Goal: Information Seeking & Learning: Learn about a topic

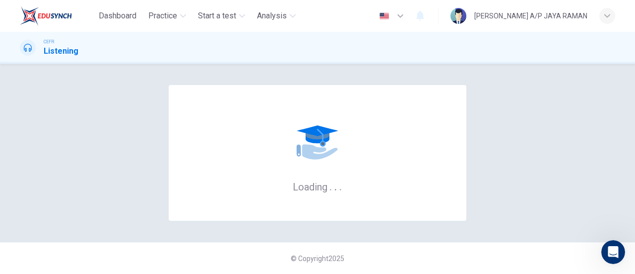
scroll to position [372, 0]
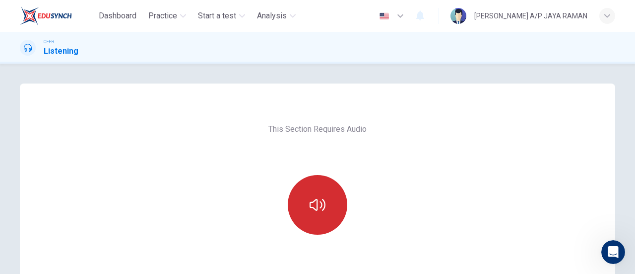
click at [296, 212] on button "button" at bounding box center [318, 205] width 60 height 60
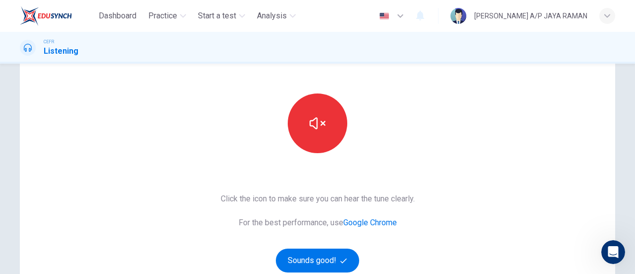
scroll to position [206, 0]
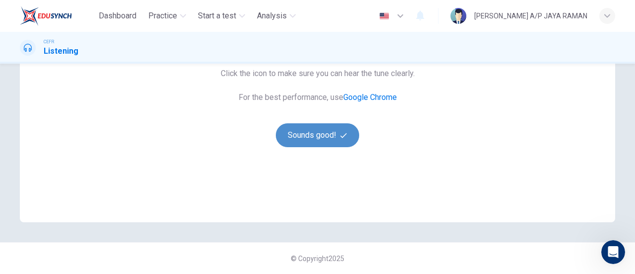
click at [322, 139] on button "Sounds good!" at bounding box center [317, 135] width 83 height 24
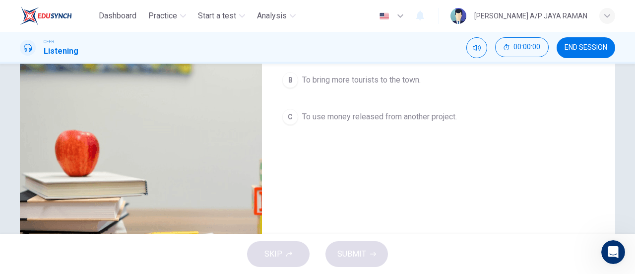
scroll to position [0, 0]
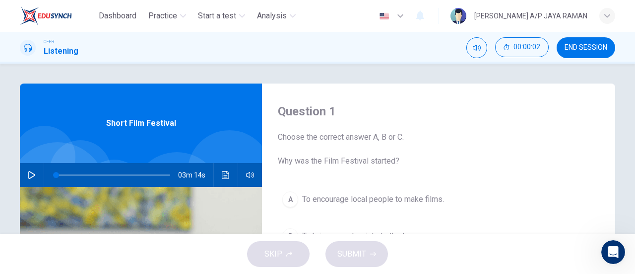
click at [31, 173] on icon "button" at bounding box center [31, 175] width 7 height 8
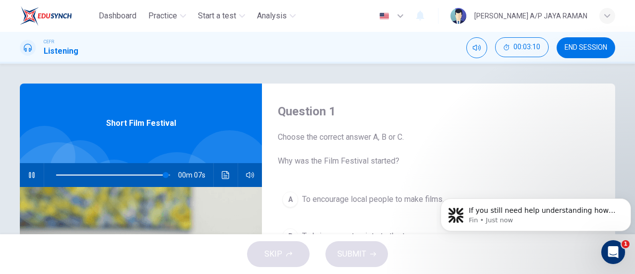
scroll to position [434, 0]
type input "0"
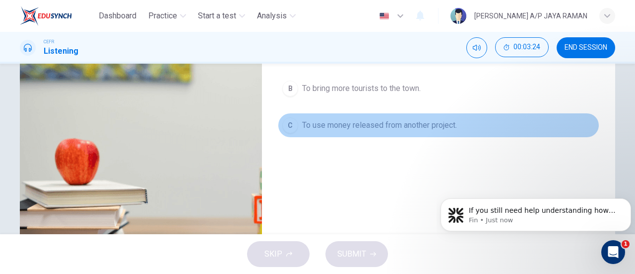
click at [427, 124] on span "To use money released from another project." at bounding box center [379, 125] width 155 height 12
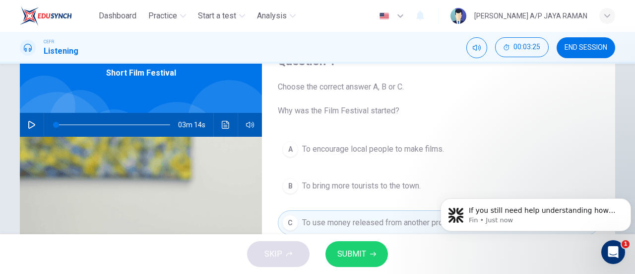
scroll to position [50, 0]
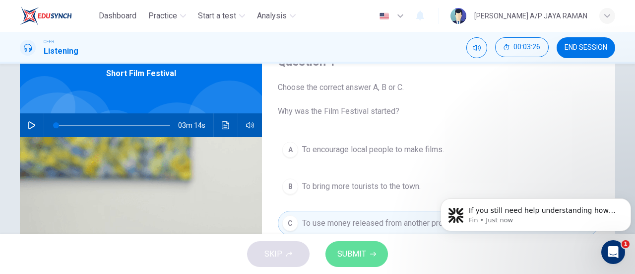
click at [356, 251] on span "SUBMIT" at bounding box center [352, 254] width 29 height 14
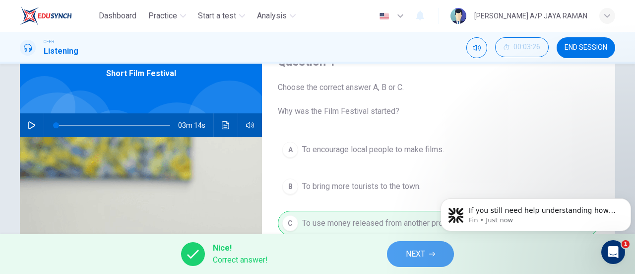
click at [406, 260] on span "NEXT" at bounding box center [415, 254] width 19 height 14
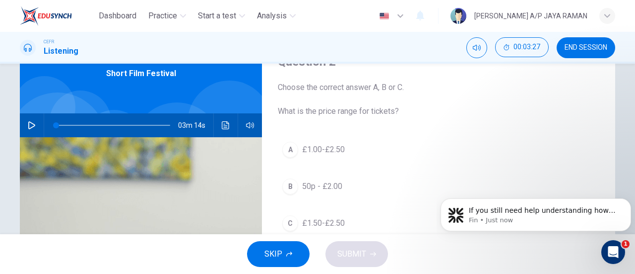
click at [357, 152] on button "A £1.00-£2.50" at bounding box center [439, 149] width 322 height 25
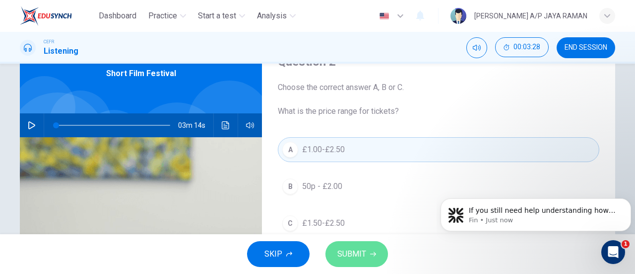
click at [377, 259] on button "SUBMIT" at bounding box center [357, 254] width 63 height 26
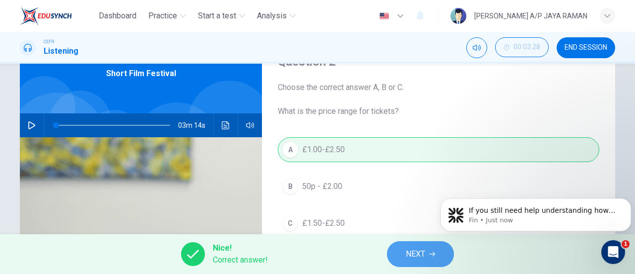
click at [418, 255] on span "NEXT" at bounding box center [415, 254] width 19 height 14
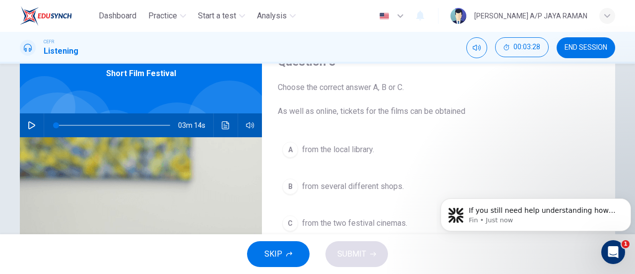
click at [389, 160] on button "A from the local library." at bounding box center [439, 149] width 322 height 25
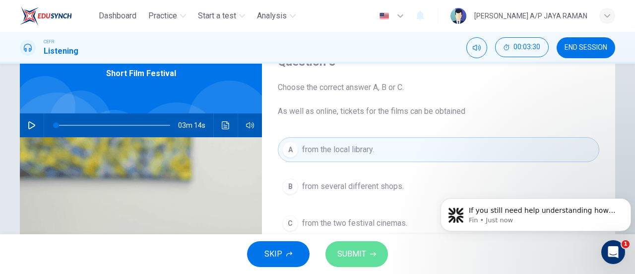
click at [368, 257] on button "SUBMIT" at bounding box center [357, 254] width 63 height 26
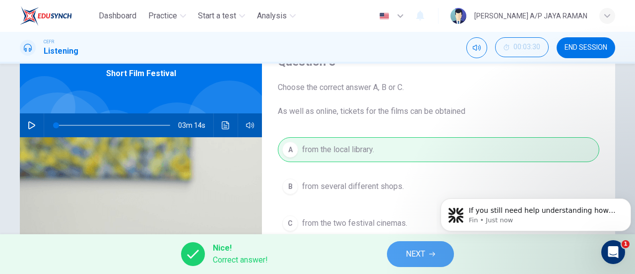
click at [440, 260] on button "NEXT" at bounding box center [420, 254] width 67 height 26
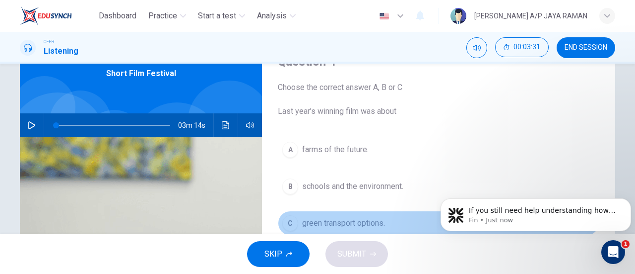
click at [358, 219] on span "green transport options." at bounding box center [343, 223] width 83 height 12
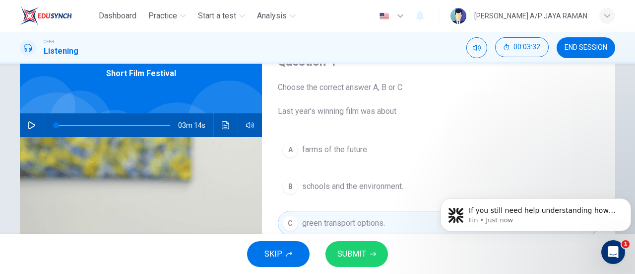
click at [368, 259] on button "SUBMIT" at bounding box center [357, 254] width 63 height 26
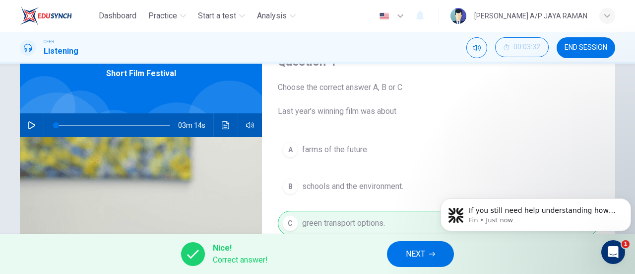
click at [434, 253] on icon "button" at bounding box center [432, 254] width 6 height 4
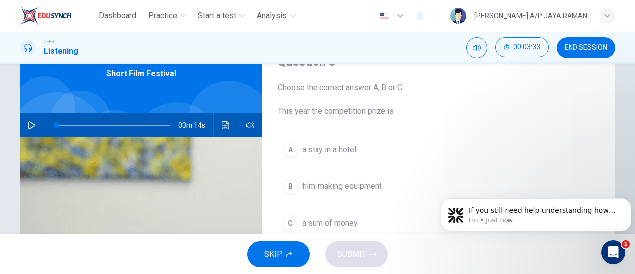
click at [386, 188] on button "B film-making equipment." at bounding box center [439, 186] width 322 height 25
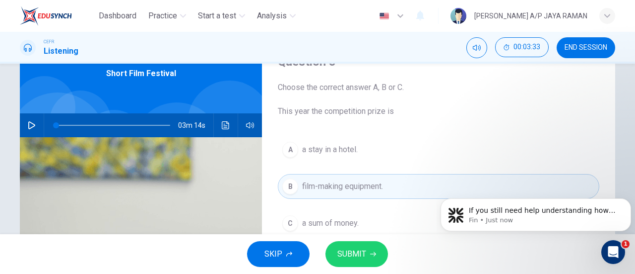
click at [376, 251] on button "SUBMIT" at bounding box center [357, 254] width 63 height 26
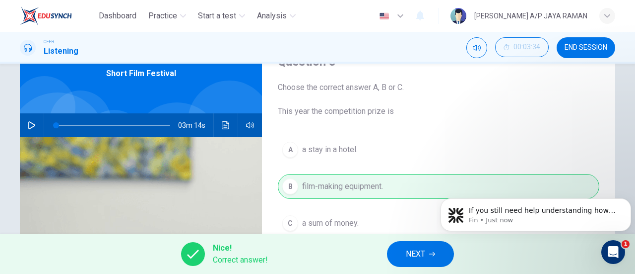
click at [414, 254] on span "NEXT" at bounding box center [415, 254] width 19 height 14
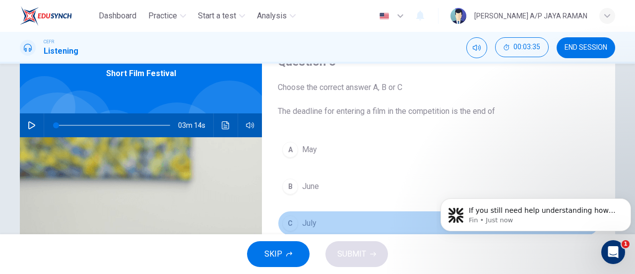
click at [324, 228] on button "C July" at bounding box center [439, 222] width 322 height 25
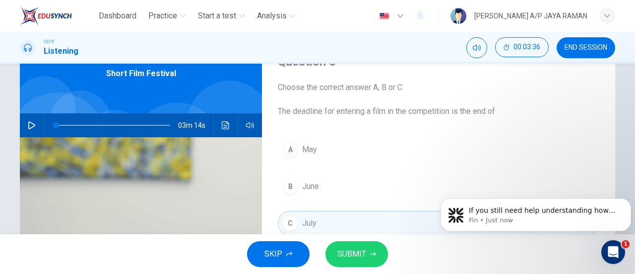
click at [357, 248] on span "SUBMIT" at bounding box center [352, 254] width 29 height 14
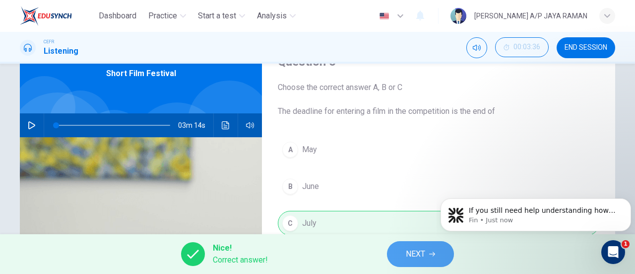
click at [421, 249] on span "NEXT" at bounding box center [415, 254] width 19 height 14
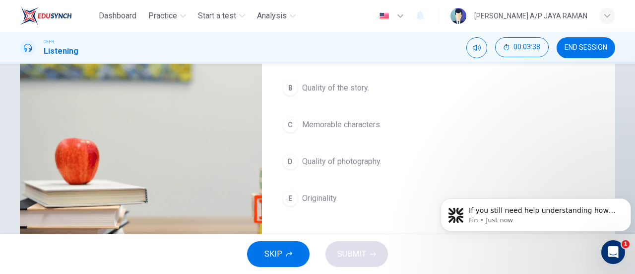
scroll to position [148, 0]
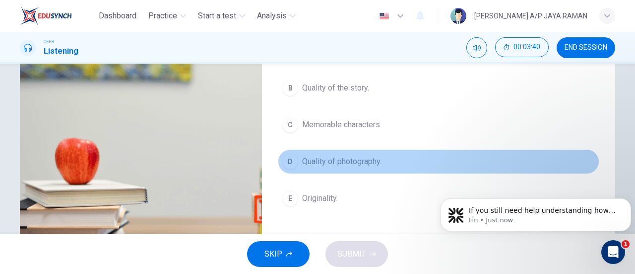
click at [366, 163] on span "Quality of photography." at bounding box center [341, 161] width 79 height 12
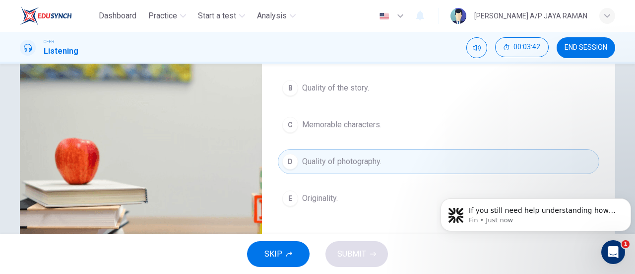
click at [363, 195] on button "E Originality." at bounding box center [439, 198] width 322 height 25
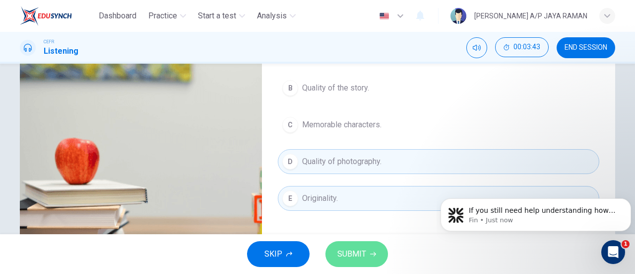
click at [358, 256] on span "SUBMIT" at bounding box center [352, 254] width 29 height 14
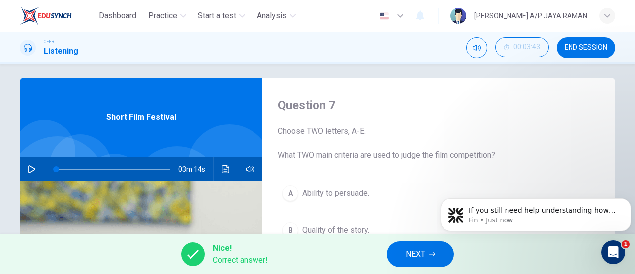
scroll to position [0, 0]
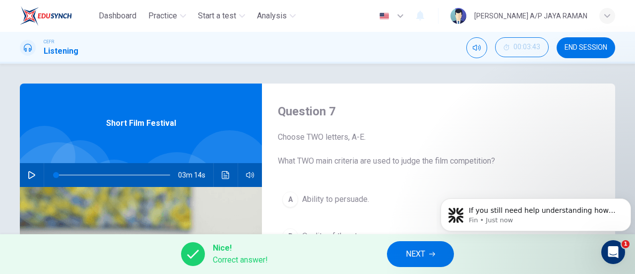
click at [422, 258] on span "NEXT" at bounding box center [415, 254] width 19 height 14
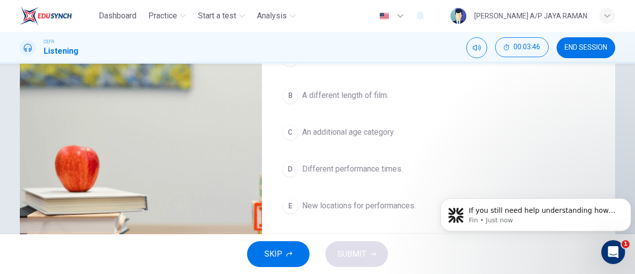
click at [396, 136] on button "C An additional age category." at bounding box center [439, 132] width 322 height 25
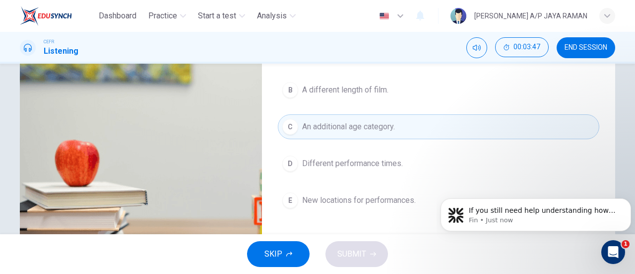
click at [387, 204] on button "E New locations for performances." at bounding box center [439, 200] width 322 height 25
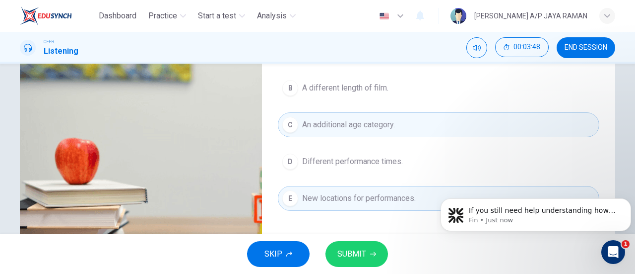
scroll to position [148, 0]
click at [374, 253] on icon "button" at bounding box center [373, 254] width 6 height 4
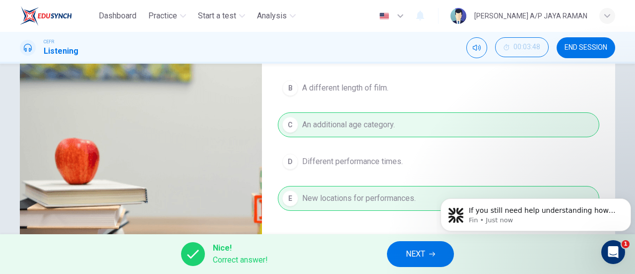
click at [425, 257] on span "NEXT" at bounding box center [415, 254] width 19 height 14
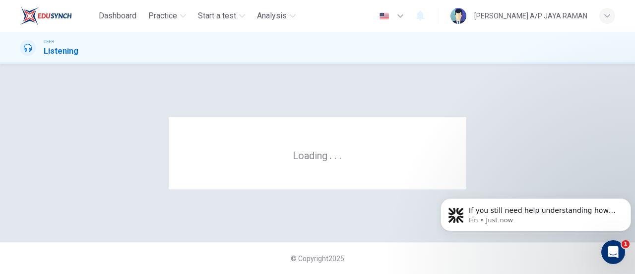
scroll to position [0, 0]
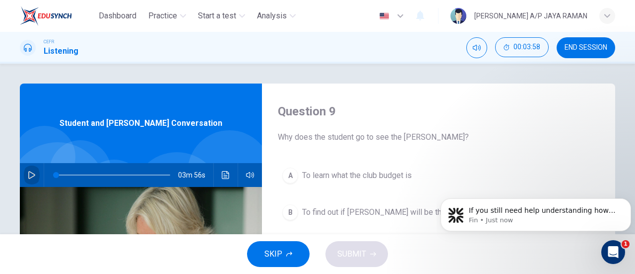
click at [28, 177] on icon "button" at bounding box center [31, 175] width 7 height 8
type input "0"
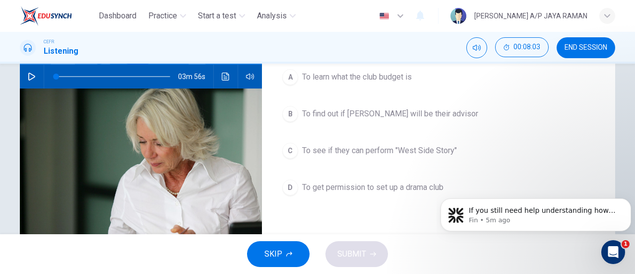
scroll to position [99, 0]
click at [409, 187] on span "To get permission to set up a drama club" at bounding box center [372, 187] width 141 height 12
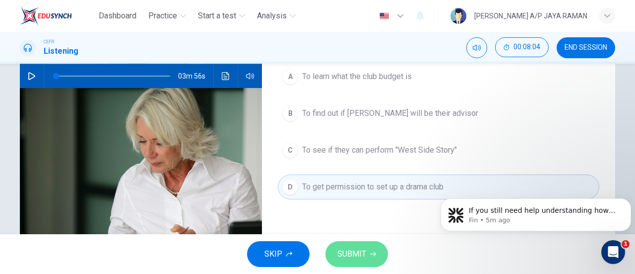
click at [378, 253] on button "SUBMIT" at bounding box center [357, 254] width 63 height 26
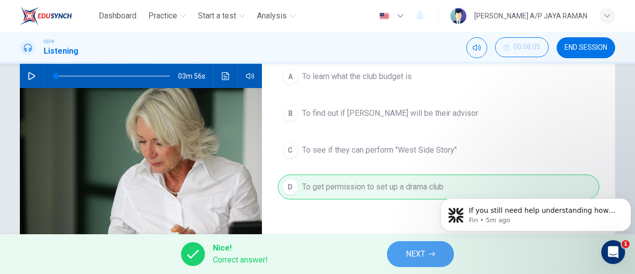
click at [416, 256] on span "NEXT" at bounding box center [415, 254] width 19 height 14
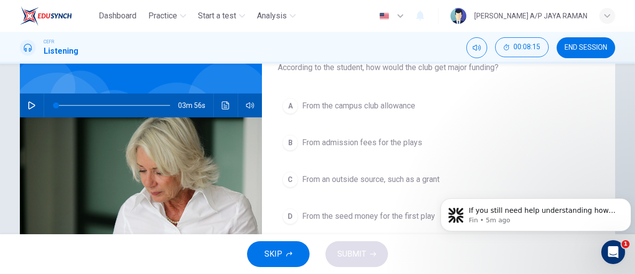
scroll to position [69, 0]
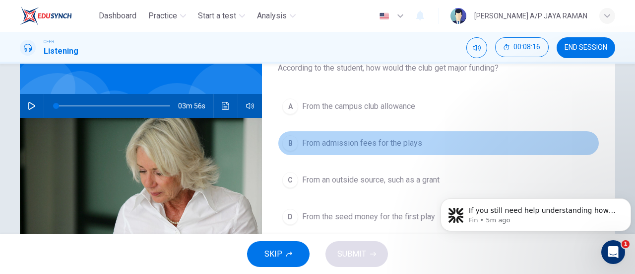
click at [423, 149] on button "B From admission fees for the plays" at bounding box center [439, 143] width 322 height 25
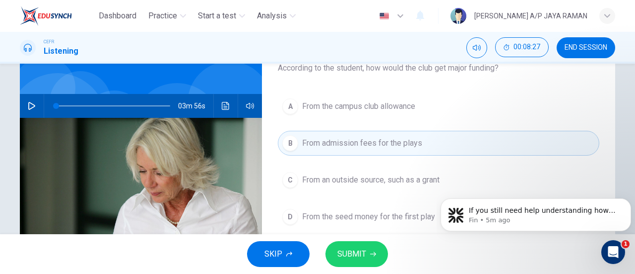
click at [370, 258] on button "SUBMIT" at bounding box center [357, 254] width 63 height 26
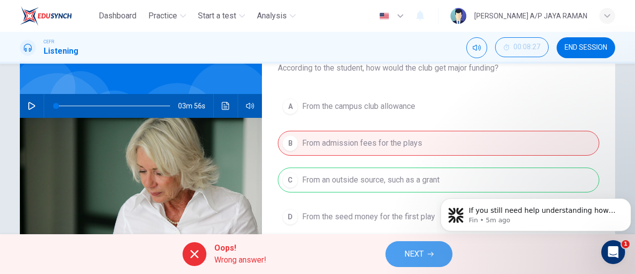
click at [433, 249] on button "NEXT" at bounding box center [419, 254] width 67 height 26
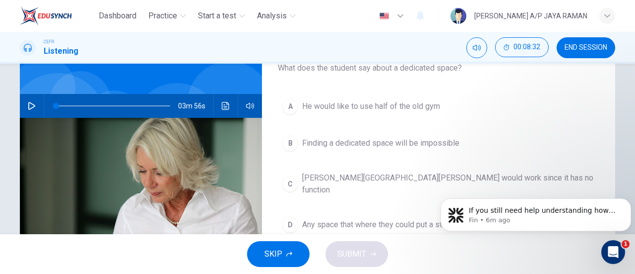
click at [465, 112] on button "A He would like to use half of the old gym" at bounding box center [439, 106] width 322 height 25
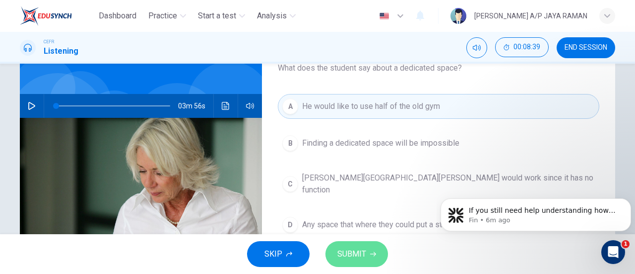
click at [366, 259] on button "SUBMIT" at bounding box center [357, 254] width 63 height 26
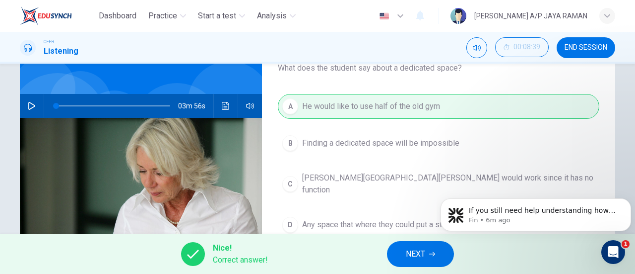
click at [422, 247] on span "NEXT" at bounding box center [415, 254] width 19 height 14
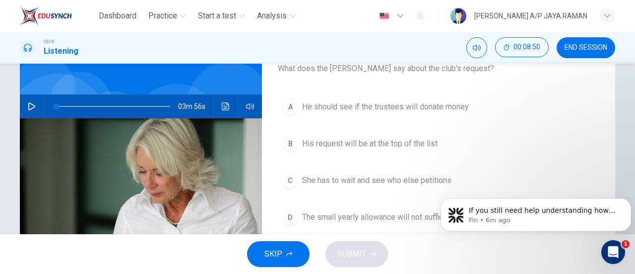
scroll to position [68, 0]
click at [398, 143] on span "His request will be at the top of the list" at bounding box center [370, 143] width 136 height 12
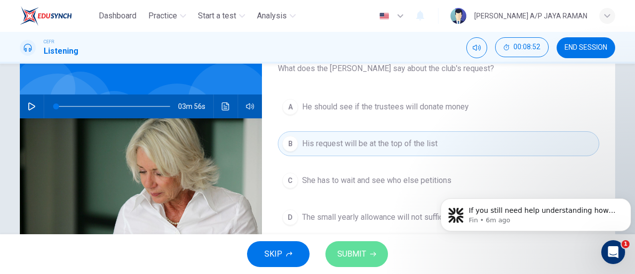
click at [370, 254] on icon "button" at bounding box center [373, 254] width 6 height 4
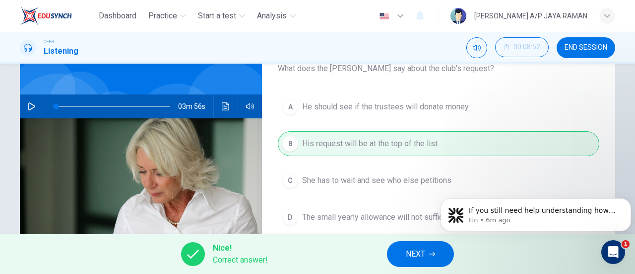
click at [425, 250] on span "NEXT" at bounding box center [415, 254] width 19 height 14
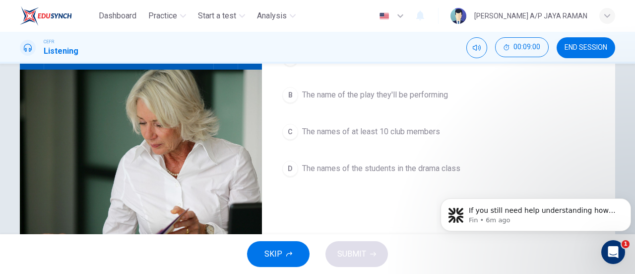
scroll to position [118, 0]
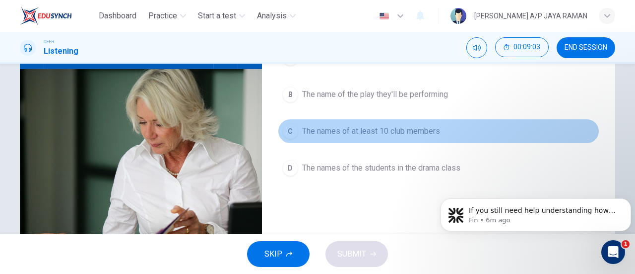
click at [438, 134] on span "The names of at least 10 club members" at bounding box center [371, 131] width 138 height 12
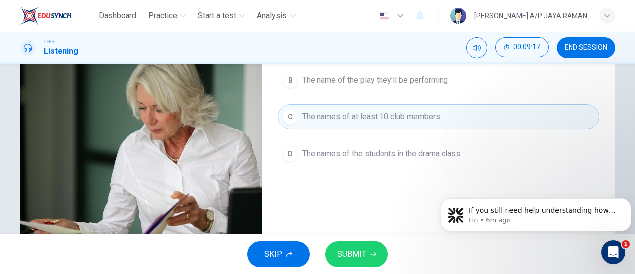
scroll to position [133, 0]
click at [367, 256] on button "SUBMIT" at bounding box center [357, 254] width 63 height 26
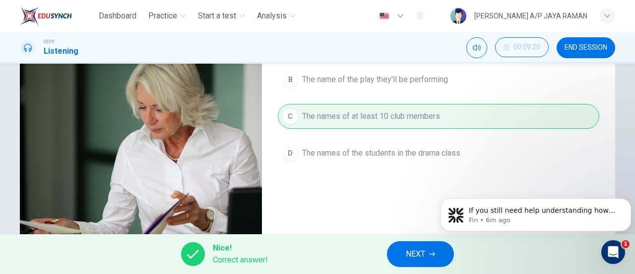
click at [439, 257] on button "NEXT" at bounding box center [420, 254] width 67 height 26
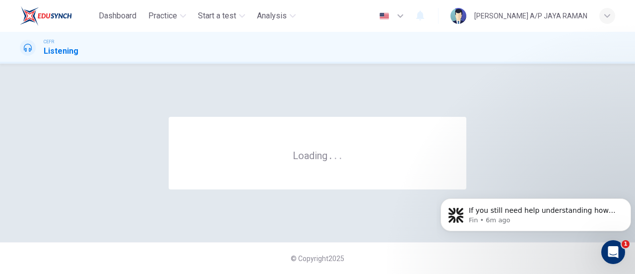
scroll to position [0, 0]
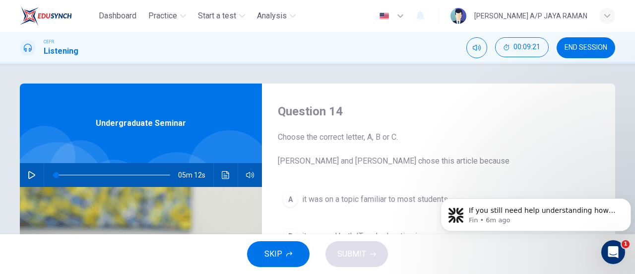
click at [581, 50] on span "END SESSION" at bounding box center [586, 48] width 43 height 8
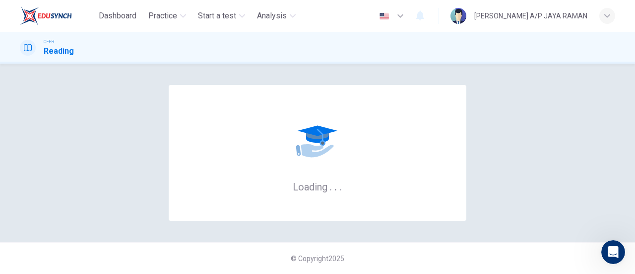
scroll to position [1, 0]
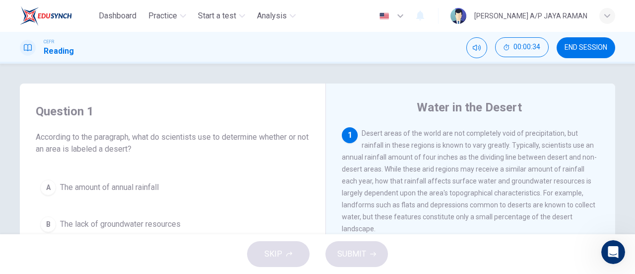
drag, startPoint x: 341, startPoint y: 162, endPoint x: 427, endPoint y: 157, distance: 86.5
click at [427, 157] on div "1 Desert areas of the world are not completely void of precipitation, but rainf…" at bounding box center [471, 180] width 258 height 107
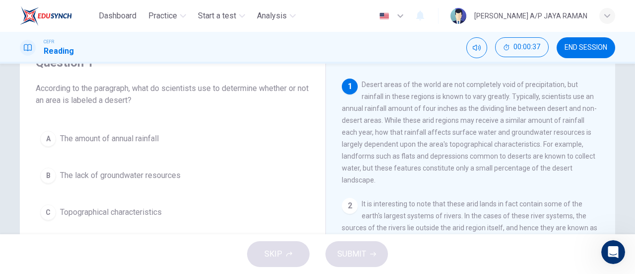
scroll to position [49, 0]
click at [192, 131] on button "A The amount of annual rainfall" at bounding box center [173, 138] width 274 height 25
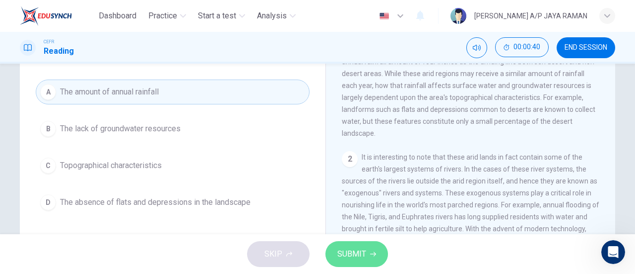
click at [353, 245] on button "SUBMIT" at bounding box center [357, 254] width 63 height 26
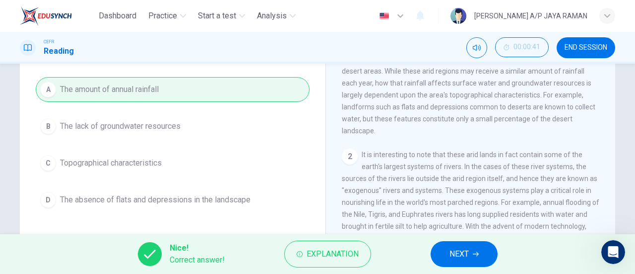
click at [467, 262] on button "NEXT" at bounding box center [464, 254] width 67 height 26
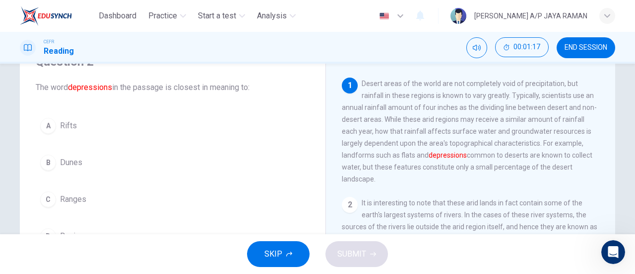
scroll to position [50, 0]
click at [93, 165] on button "B Dunes" at bounding box center [173, 162] width 274 height 25
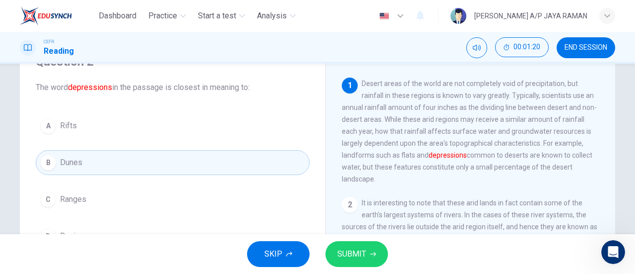
click at [351, 260] on span "SUBMIT" at bounding box center [352, 254] width 29 height 14
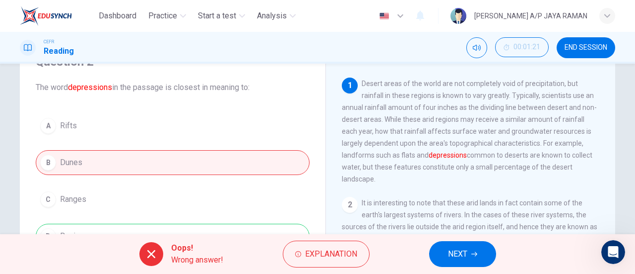
click at [458, 247] on span "NEXT" at bounding box center [457, 254] width 19 height 14
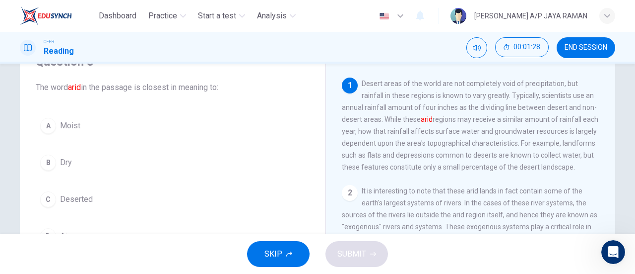
click at [82, 161] on button "B Dry" at bounding box center [173, 162] width 274 height 25
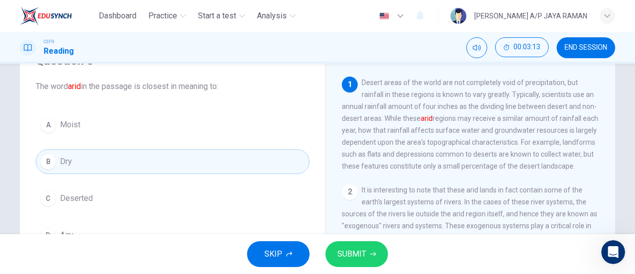
click at [160, 130] on button "A Moist" at bounding box center [173, 124] width 274 height 25
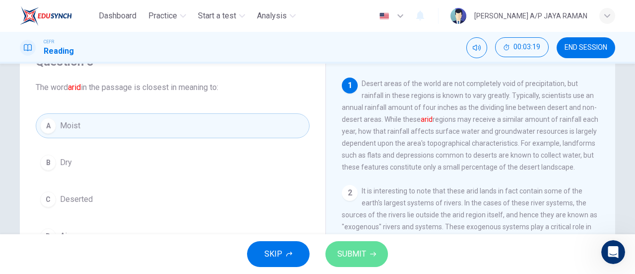
click at [352, 249] on span "SUBMIT" at bounding box center [352, 254] width 29 height 14
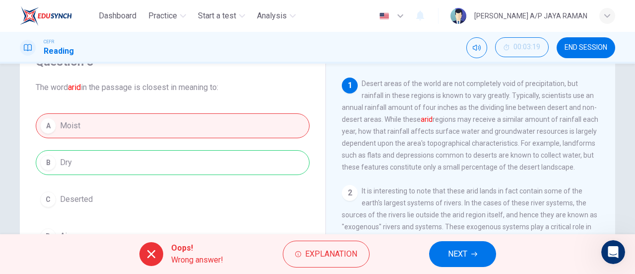
click at [466, 256] on span "NEXT" at bounding box center [457, 254] width 19 height 14
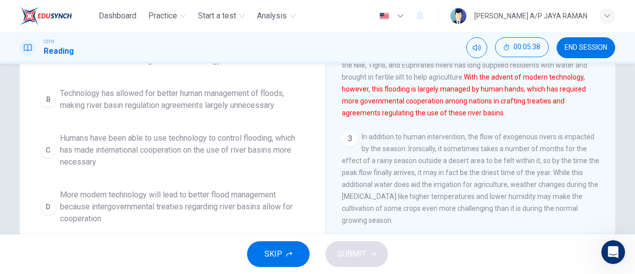
scroll to position [149, 0]
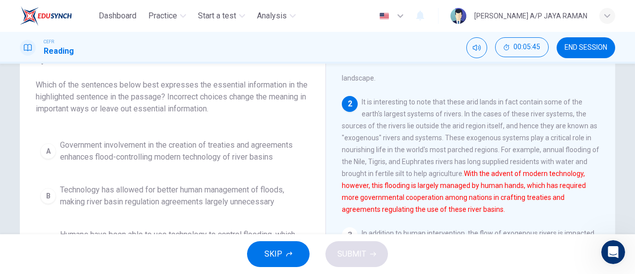
click at [219, 158] on span "Government involvement in the creation of treaties and agreements enhances floo…" at bounding box center [182, 151] width 245 height 24
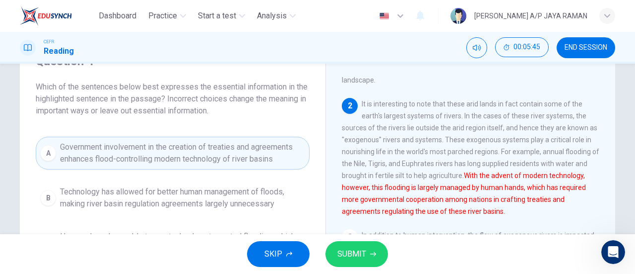
scroll to position [50, 0]
click at [369, 252] on button "SUBMIT" at bounding box center [357, 254] width 63 height 26
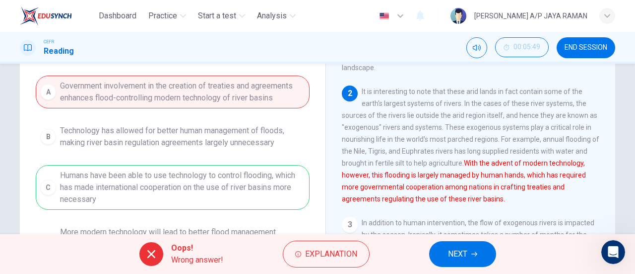
scroll to position [111, 0]
click at [455, 250] on span "NEXT" at bounding box center [457, 254] width 19 height 14
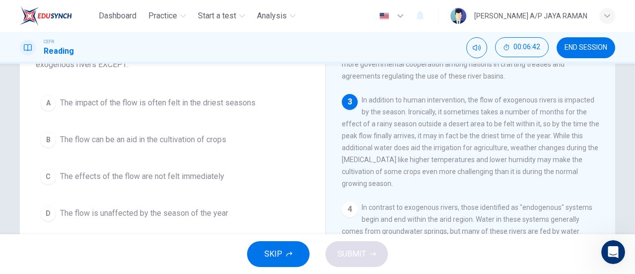
scroll to position [83, 0]
click at [207, 216] on span "The flow is unaffected by the season of the year" at bounding box center [144, 214] width 168 height 12
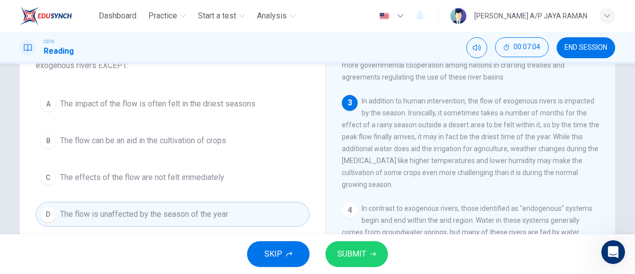
click at [360, 260] on span "SUBMIT" at bounding box center [352, 254] width 29 height 14
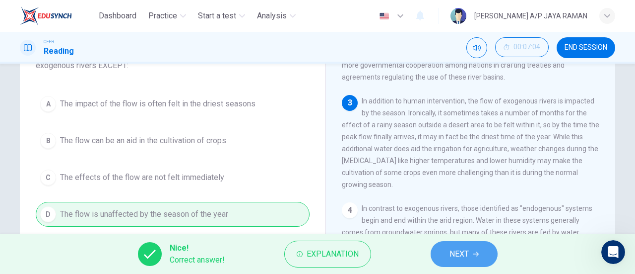
click at [462, 259] on span "NEXT" at bounding box center [459, 254] width 19 height 14
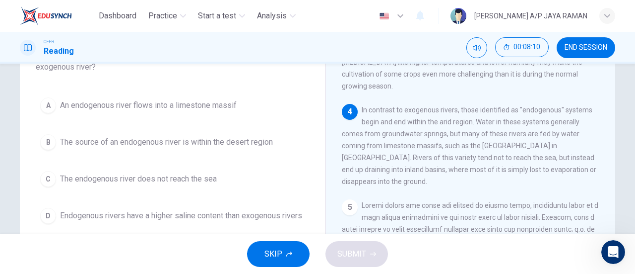
scroll to position [299, 0]
click at [218, 106] on span "An endogenous river flows into a limestone massif" at bounding box center [148, 105] width 177 height 12
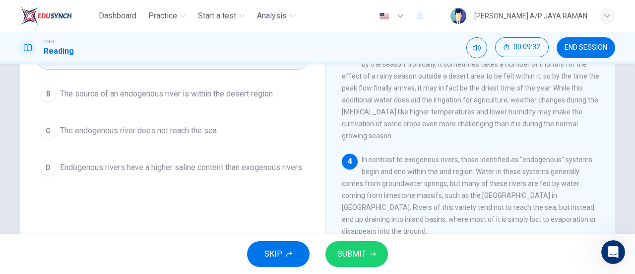
scroll to position [131, 0]
click at [373, 260] on button "SUBMIT" at bounding box center [357, 254] width 63 height 26
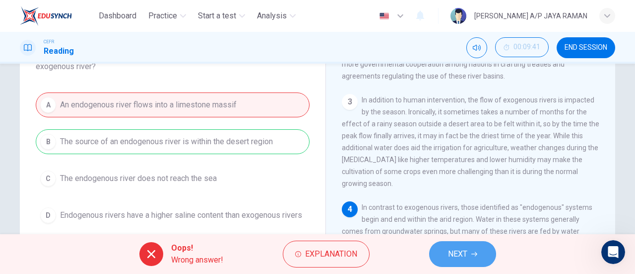
click at [477, 254] on icon "button" at bounding box center [475, 254] width 6 height 6
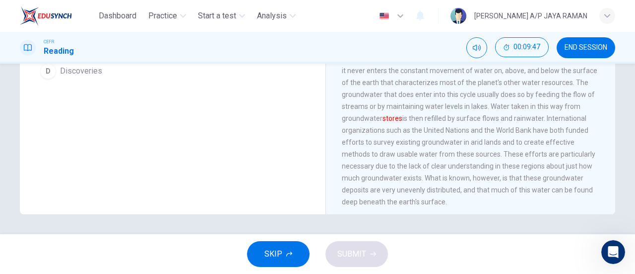
scroll to position [336, 0]
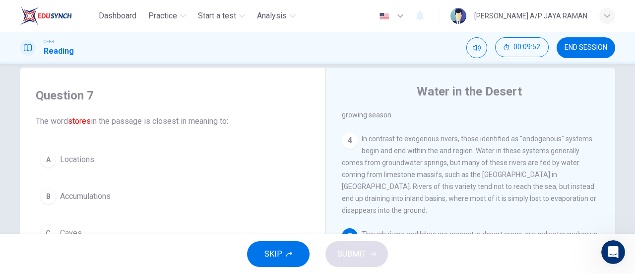
click at [131, 199] on button "B Accumulations" at bounding box center [173, 196] width 274 height 25
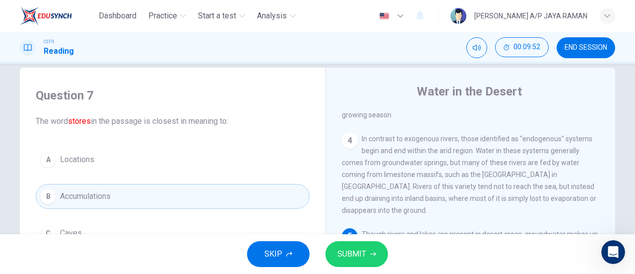
scroll to position [16, 0]
click at [358, 259] on span "SUBMIT" at bounding box center [352, 254] width 29 height 14
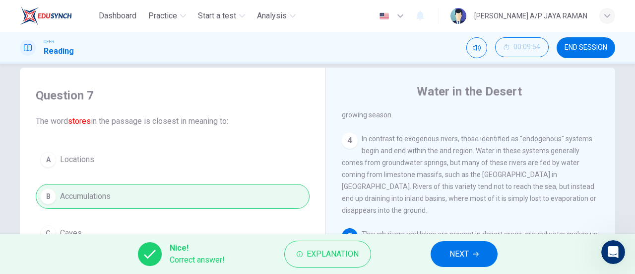
click at [460, 253] on span "NEXT" at bounding box center [459, 254] width 19 height 14
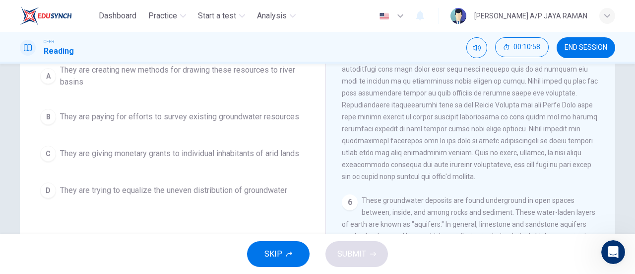
scroll to position [116, 0]
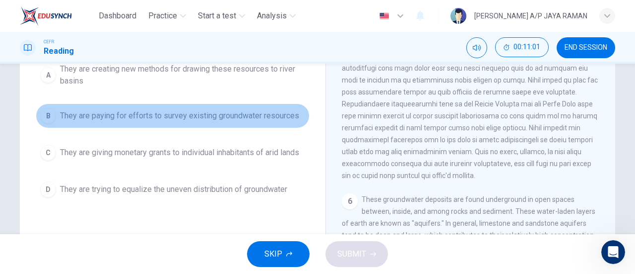
click at [179, 126] on button "B They are paying for efforts to survey existing groundwater resources" at bounding box center [173, 115] width 274 height 25
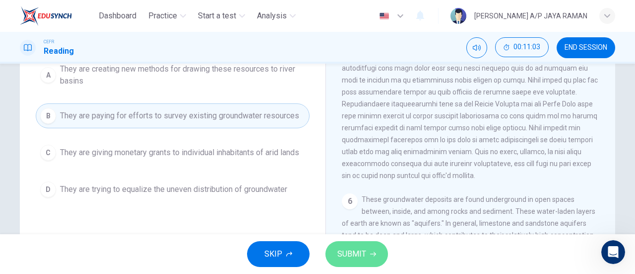
click at [351, 244] on button "SUBMIT" at bounding box center [357, 254] width 63 height 26
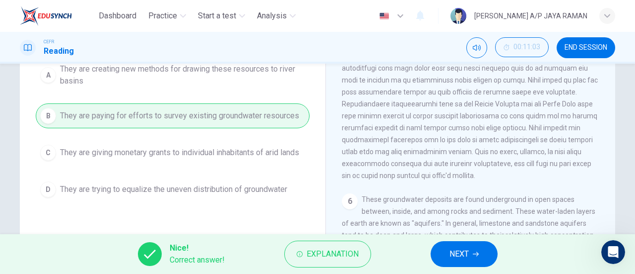
click at [472, 236] on div "Nice! Correct answer! Explanation NEXT" at bounding box center [317, 254] width 635 height 40
click at [471, 254] on button "NEXT" at bounding box center [464, 254] width 67 height 26
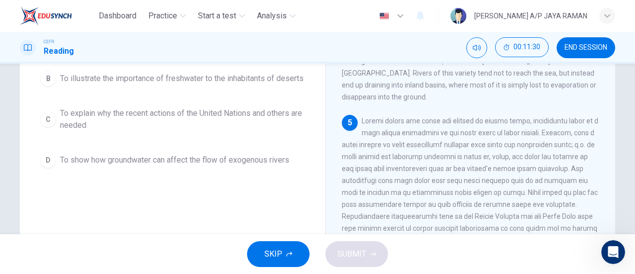
scroll to position [146, 0]
click at [196, 130] on span "To explain why the recent actions of the United Nations and others are needed" at bounding box center [182, 118] width 245 height 24
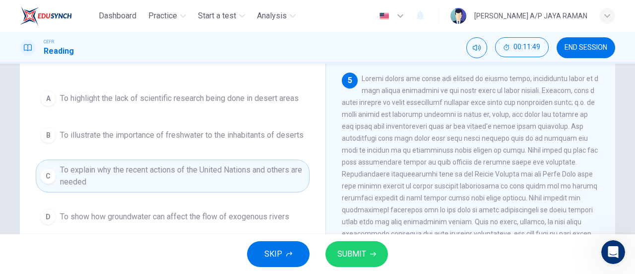
scroll to position [93, 0]
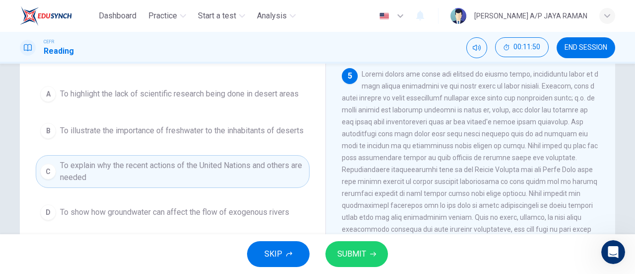
click at [259, 99] on span "To highlight the lack of scientific research being done in desert areas" at bounding box center [179, 94] width 239 height 12
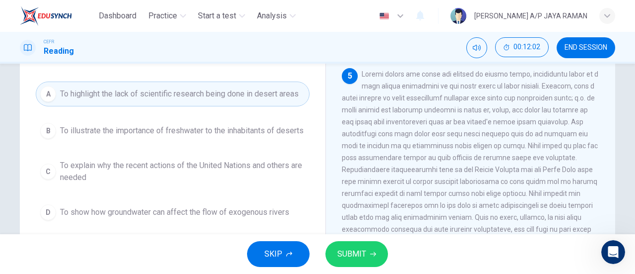
click at [236, 183] on span "To explain why the recent actions of the United Nations and others are needed" at bounding box center [182, 171] width 245 height 24
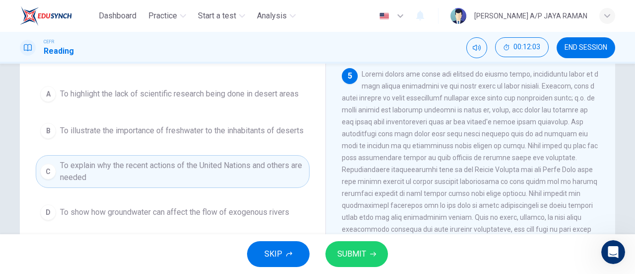
click at [366, 256] on button "SUBMIT" at bounding box center [357, 254] width 63 height 26
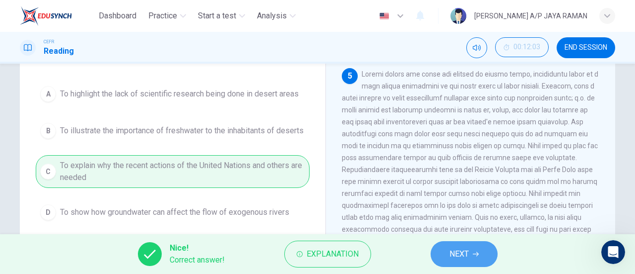
click at [435, 259] on button "NEXT" at bounding box center [464, 254] width 67 height 26
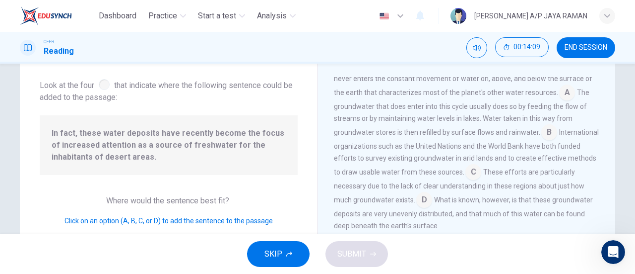
scroll to position [51, 0]
click at [432, 192] on input at bounding box center [424, 200] width 16 height 16
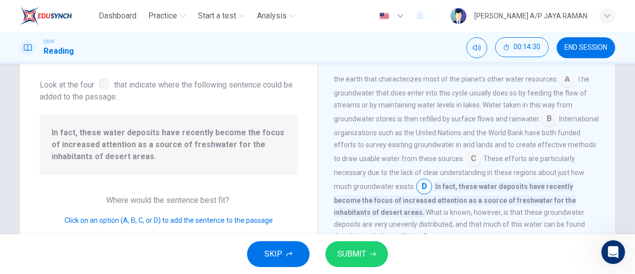
click at [364, 256] on span "SUBMIT" at bounding box center [352, 254] width 29 height 14
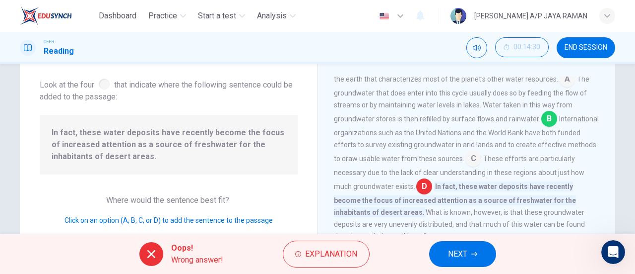
click at [482, 251] on button "NEXT" at bounding box center [462, 254] width 67 height 26
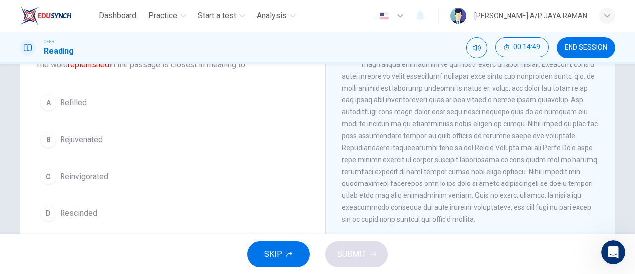
scroll to position [68, 0]
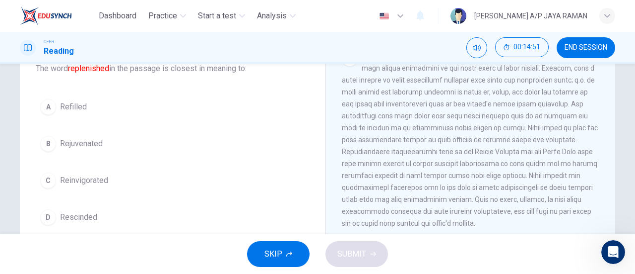
click at [105, 148] on button "B Rejuvenated" at bounding box center [173, 143] width 274 height 25
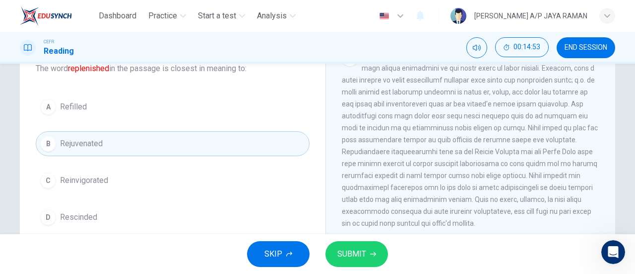
click at [358, 260] on span "SUBMIT" at bounding box center [352, 254] width 29 height 14
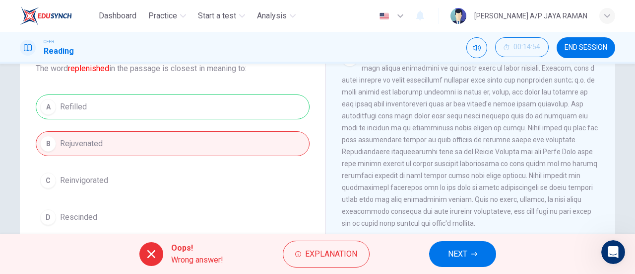
click at [464, 258] on span "NEXT" at bounding box center [457, 254] width 19 height 14
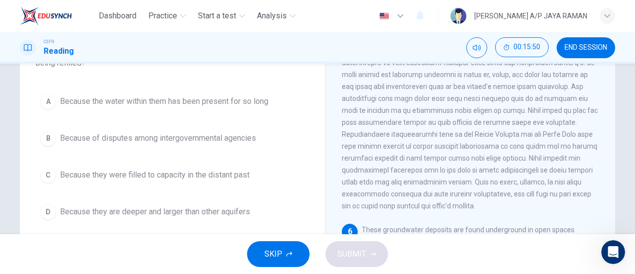
scroll to position [84, 0]
click at [255, 108] on span "Because the water within them has been present for so long" at bounding box center [164, 103] width 208 height 12
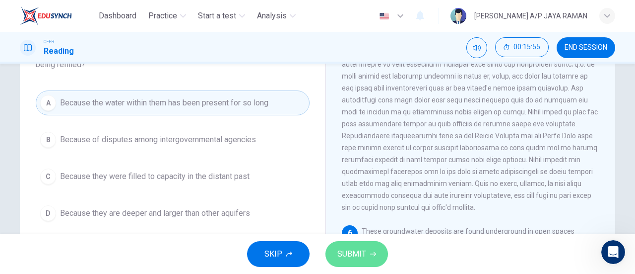
click at [350, 257] on span "SUBMIT" at bounding box center [352, 254] width 29 height 14
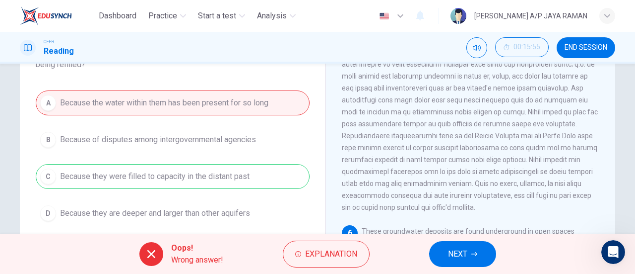
click at [459, 259] on span "NEXT" at bounding box center [457, 254] width 19 height 14
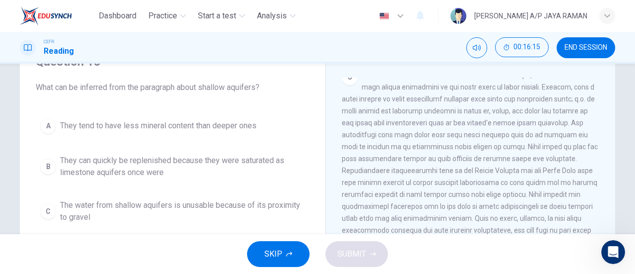
scroll to position [49, 0]
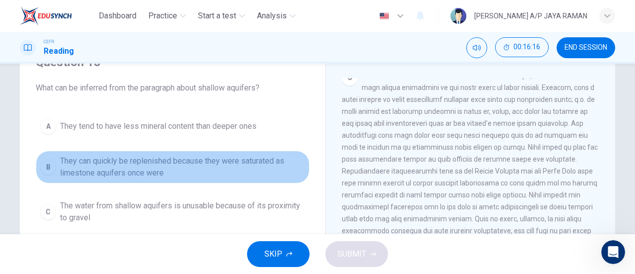
click at [289, 165] on span "They can quickly be replenished because they were saturated as limestone aquife…" at bounding box center [182, 167] width 245 height 24
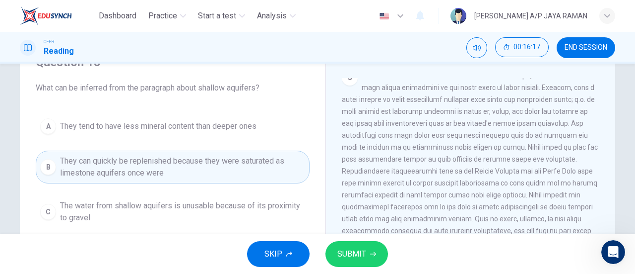
click at [361, 252] on span "SUBMIT" at bounding box center [352, 254] width 29 height 14
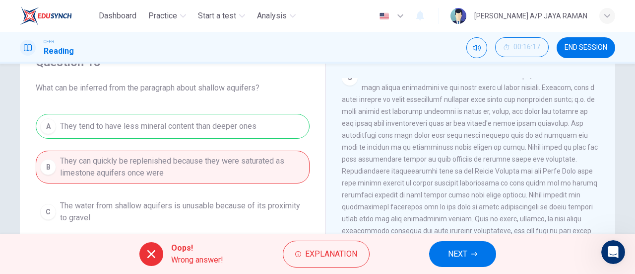
click at [455, 252] on span "NEXT" at bounding box center [457, 254] width 19 height 14
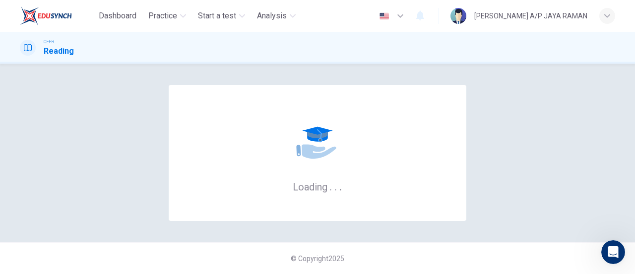
click at [610, 21] on div "button" at bounding box center [608, 16] width 16 height 16
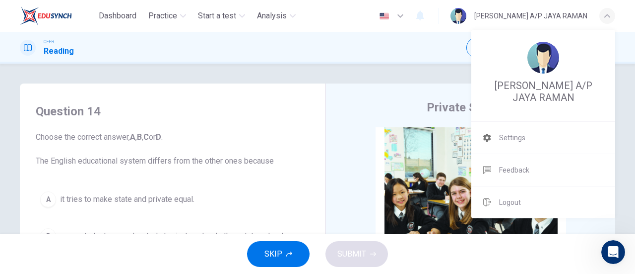
click at [367, 64] on div at bounding box center [317, 137] width 635 height 274
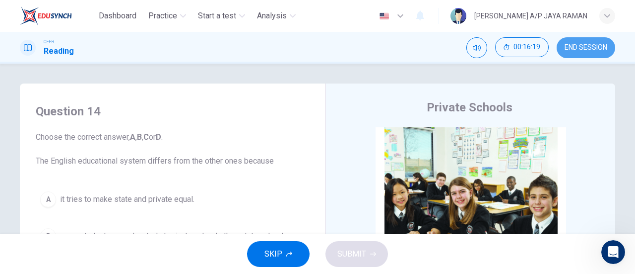
click at [577, 49] on span "END SESSION" at bounding box center [586, 48] width 43 height 8
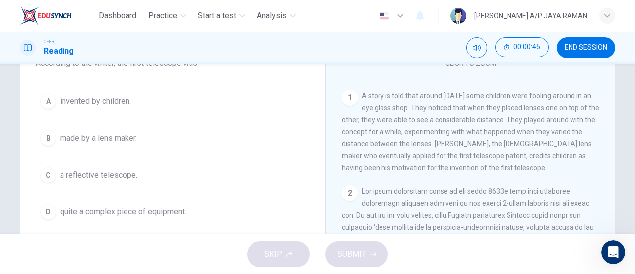
scroll to position [98, 0]
click at [158, 138] on button "B made by a lens maker." at bounding box center [173, 137] width 274 height 25
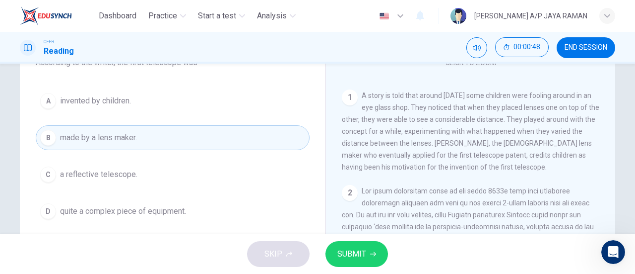
click at [372, 259] on button "SUBMIT" at bounding box center [357, 254] width 63 height 26
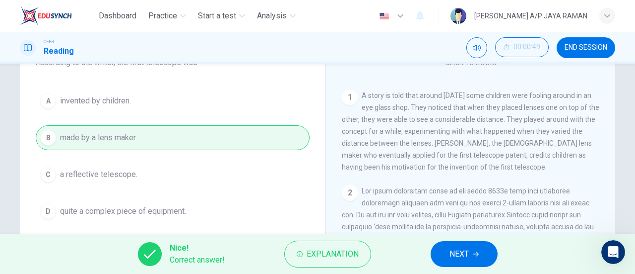
click at [439, 257] on button "NEXT" at bounding box center [464, 254] width 67 height 26
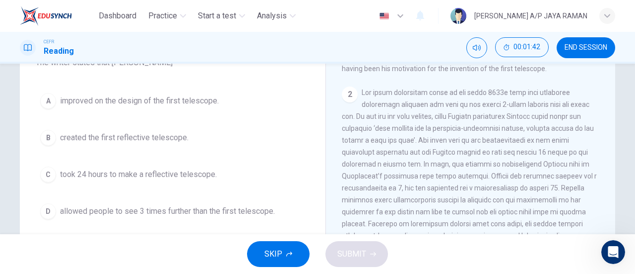
scroll to position [99, 0]
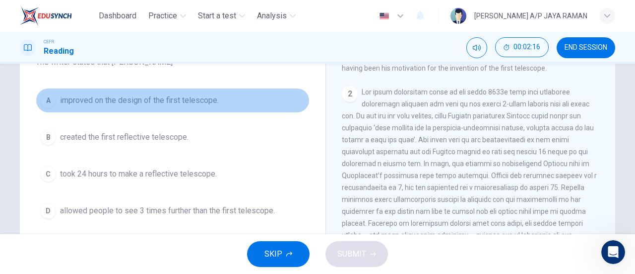
click at [189, 93] on button "A improved on the design of the first telescope." at bounding box center [173, 100] width 274 height 25
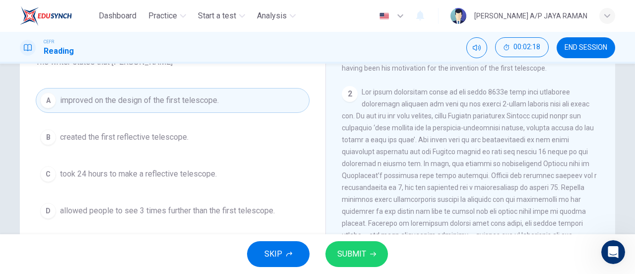
click at [360, 256] on span "SUBMIT" at bounding box center [352, 254] width 29 height 14
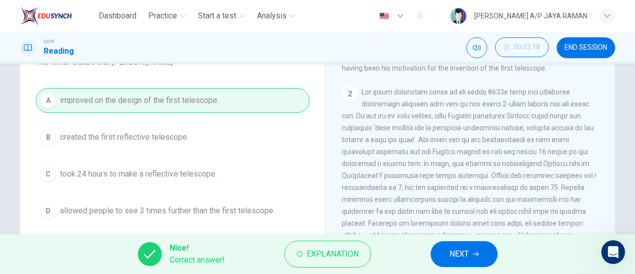
click at [469, 250] on span "NEXT" at bounding box center [459, 254] width 19 height 14
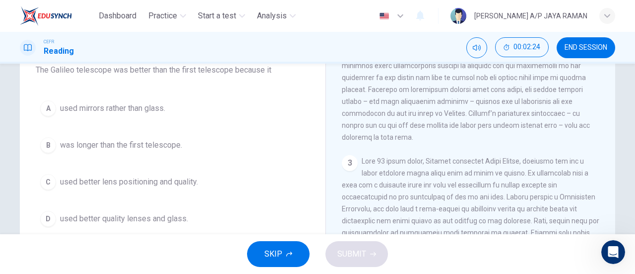
scroll to position [91, 0]
click at [229, 179] on button "C used better lens positioning and quality." at bounding box center [173, 181] width 274 height 25
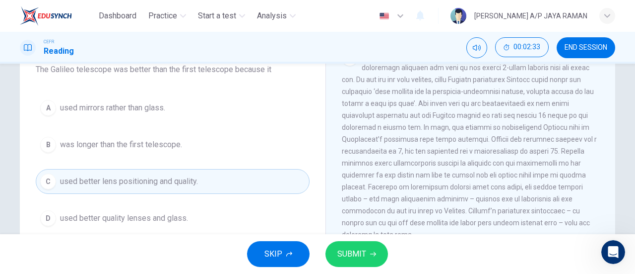
scroll to position [290, 0]
drag, startPoint x: 401, startPoint y: 94, endPoint x: 486, endPoint y: 93, distance: 85.4
click at [486, 93] on span at bounding box center [469, 145] width 255 height 187
click at [358, 253] on span "SUBMIT" at bounding box center [352, 254] width 29 height 14
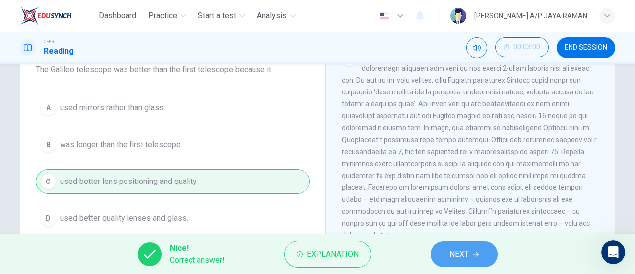
click at [454, 249] on span "NEXT" at bounding box center [459, 254] width 19 height 14
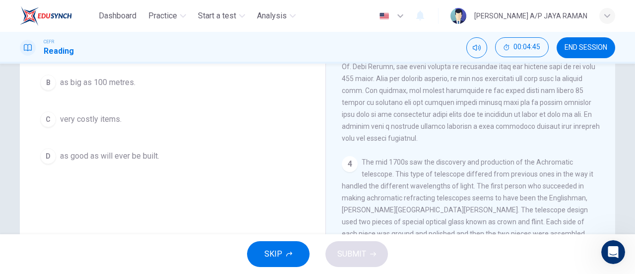
scroll to position [156, 0]
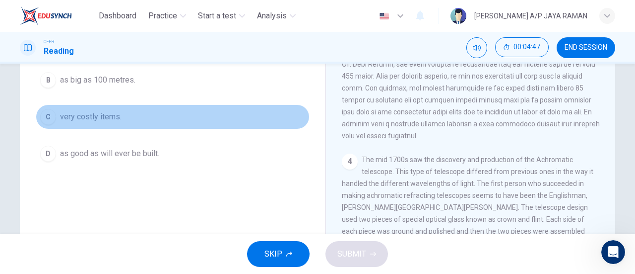
click at [149, 123] on button "C very costly items." at bounding box center [173, 116] width 274 height 25
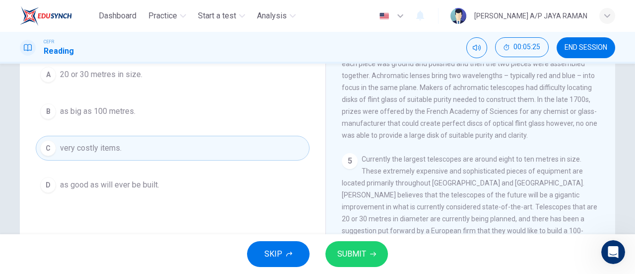
scroll to position [124, 0]
click at [373, 255] on icon "button" at bounding box center [373, 254] width 6 height 6
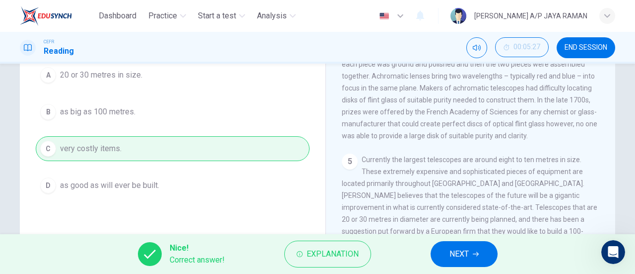
click at [472, 249] on button "NEXT" at bounding box center [464, 254] width 67 height 26
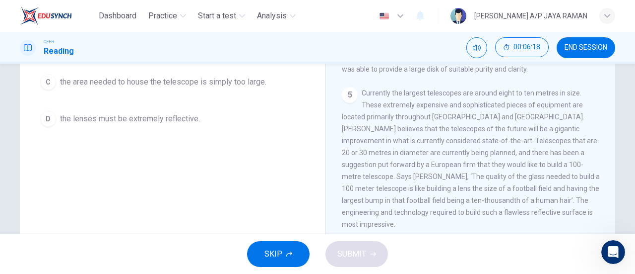
scroll to position [193, 0]
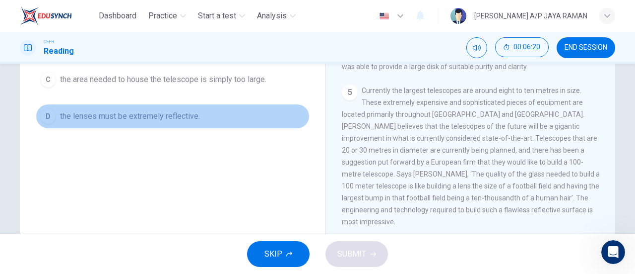
click at [143, 122] on button "D the lenses must be extremely reflective." at bounding box center [173, 116] width 274 height 25
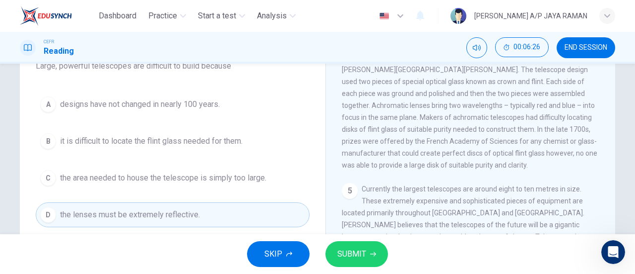
scroll to position [94, 0]
click at [369, 259] on button "SUBMIT" at bounding box center [357, 254] width 63 height 26
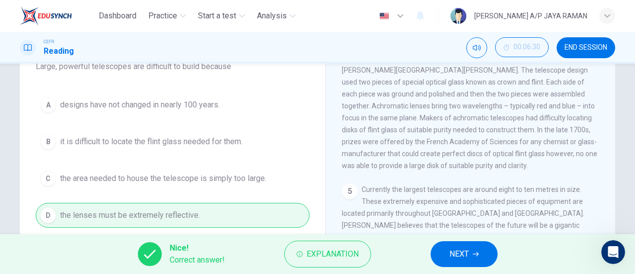
click at [464, 252] on span "NEXT" at bounding box center [459, 254] width 19 height 14
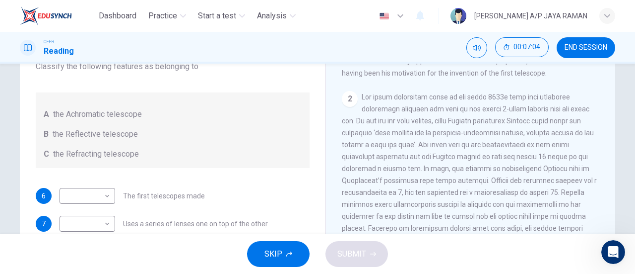
scroll to position [247, 0]
click at [84, 198] on body "Dashboard Practice Start a test Analysis English en ​ [PERSON_NAME] A/P JAYA RA…" at bounding box center [317, 137] width 635 height 274
click at [80, 245] on li "C" at bounding box center [85, 243] width 56 height 16
type input "C"
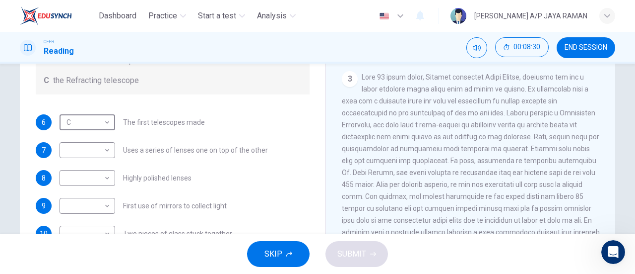
scroll to position [171, 0]
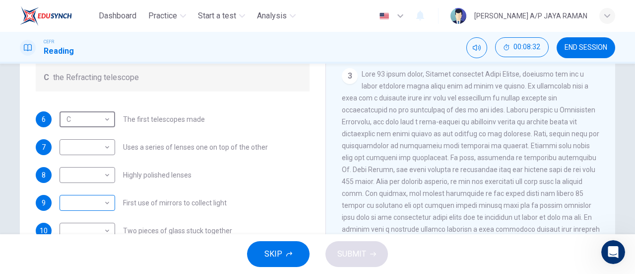
click at [80, 204] on body "Dashboard Practice Start a test Analysis English en ​ [PERSON_NAME] A/P JAYA RA…" at bounding box center [317, 137] width 635 height 274
click at [72, 236] on li "B" at bounding box center [85, 234] width 56 height 16
type input "B"
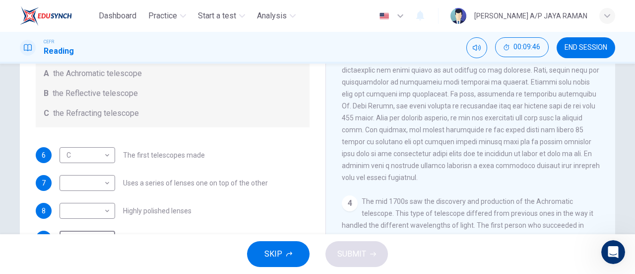
scroll to position [135, 0]
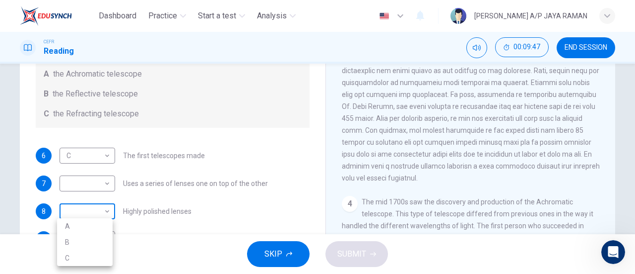
click at [107, 211] on body "Dashboard Practice Start a test Analysis English en ​ [PERSON_NAME] A/P JAYA RA…" at bounding box center [317, 137] width 635 height 274
click at [102, 226] on li "A" at bounding box center [85, 226] width 56 height 16
type input "A"
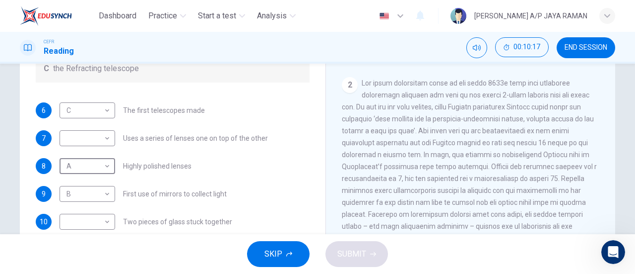
scroll to position [175, 0]
click at [102, 138] on body "Dashboard Practice Start a test Analysis English en ​ [PERSON_NAME] A/P JAYA RA…" at bounding box center [317, 137] width 635 height 274
click at [85, 189] on li "C" at bounding box center [85, 185] width 56 height 16
type input "C"
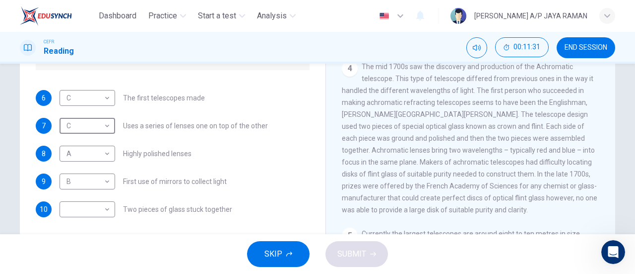
scroll to position [210, 0]
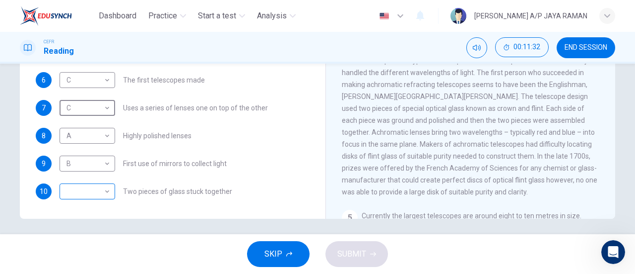
click at [96, 187] on body "Dashboard Practice Start a test Analysis English en ​ [PERSON_NAME] A/P JAYA RA…" at bounding box center [317, 137] width 635 height 274
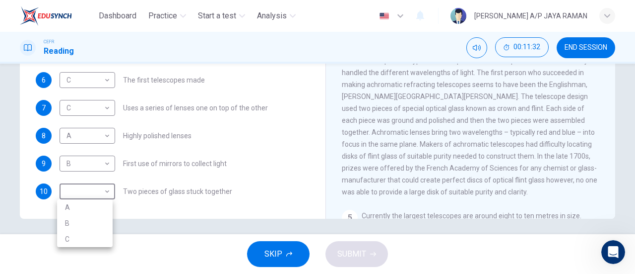
click at [95, 201] on li "A" at bounding box center [85, 207] width 56 height 16
type input "A"
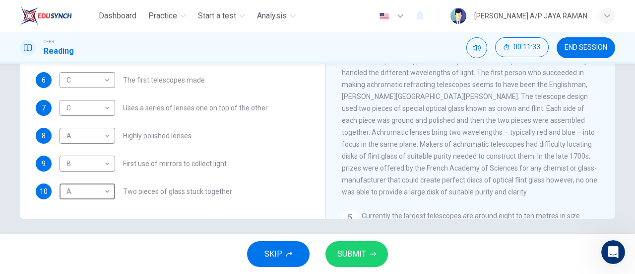
click at [373, 253] on icon "button" at bounding box center [373, 254] width 6 height 6
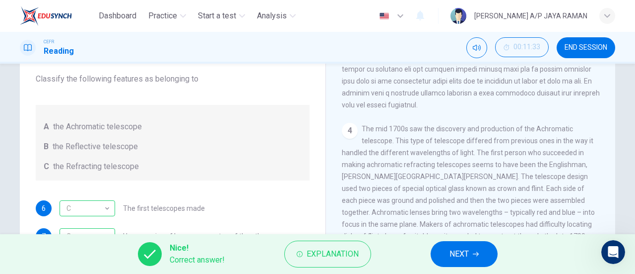
scroll to position [68, 0]
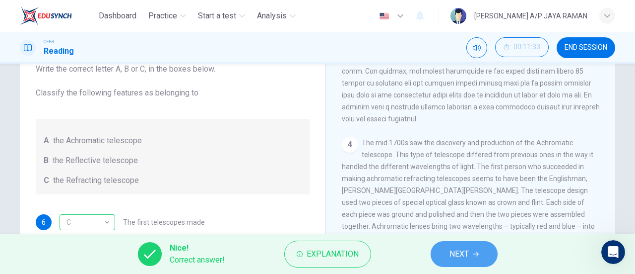
click at [470, 254] on button "NEXT" at bounding box center [464, 254] width 67 height 26
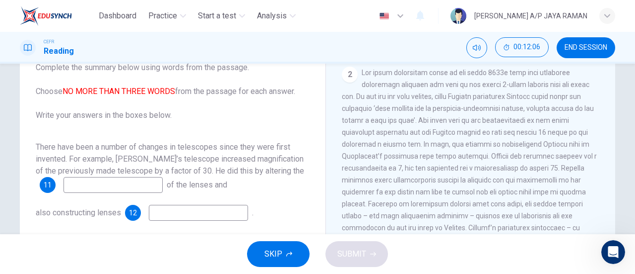
scroll to position [296, 0]
click at [135, 188] on input at bounding box center [113, 185] width 99 height 16
click at [134, 187] on input at bounding box center [113, 185] width 99 height 16
type input "positions"
click at [191, 212] on input at bounding box center [198, 213] width 99 height 16
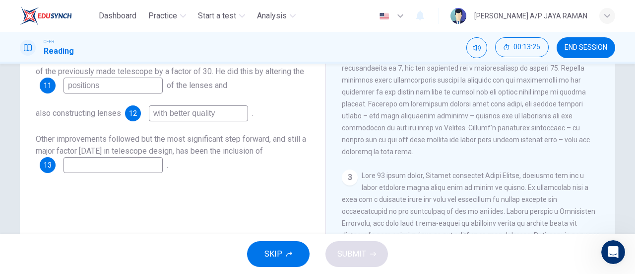
type input "with better quality"
click at [155, 166] on input at bounding box center [113, 165] width 99 height 16
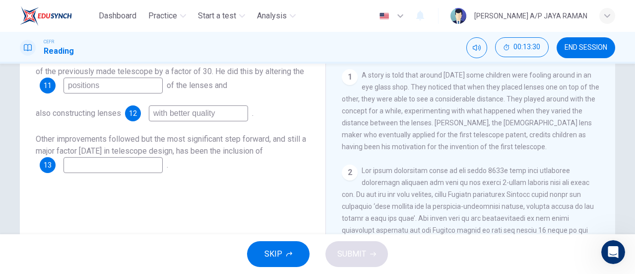
scroll to position [98, 0]
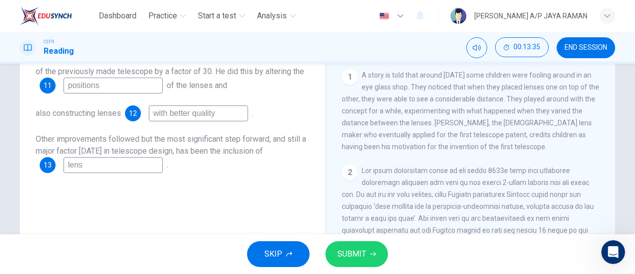
type input "lens"
click at [342, 250] on span "SUBMIT" at bounding box center [352, 254] width 29 height 14
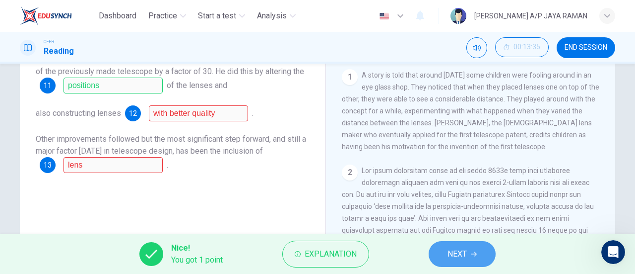
click at [467, 255] on span "NEXT" at bounding box center [457, 254] width 19 height 14
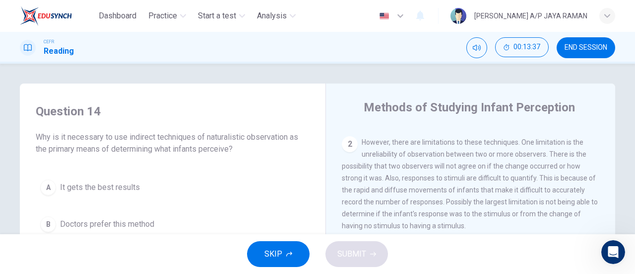
scroll to position [99, 0]
click at [585, 46] on span "END SESSION" at bounding box center [586, 48] width 43 height 8
